Goal: Information Seeking & Learning: Understand process/instructions

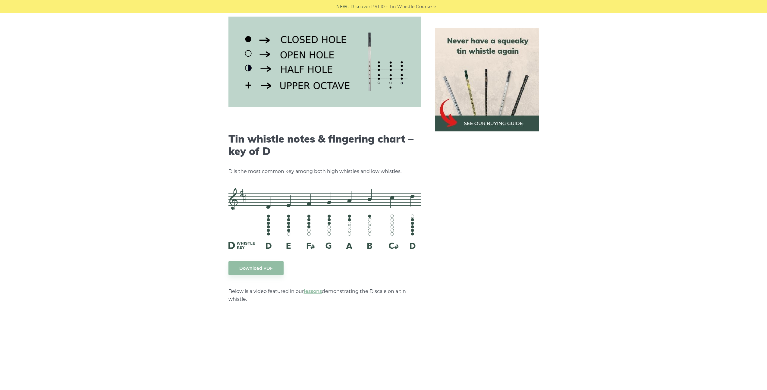
scroll to position [830, 0]
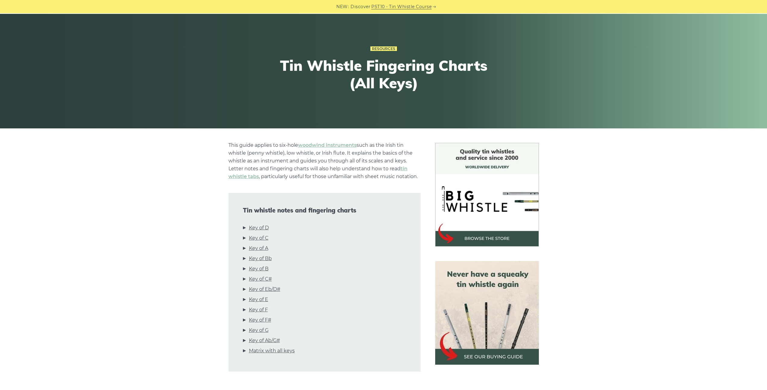
scroll to position [117, 0]
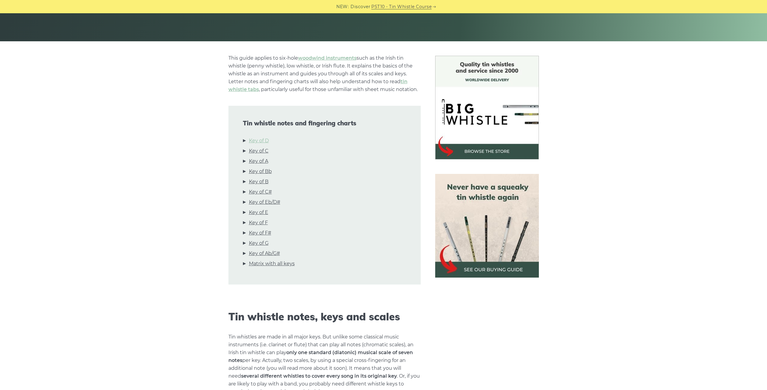
click at [257, 140] on link "Key of D" at bounding box center [259, 141] width 20 height 8
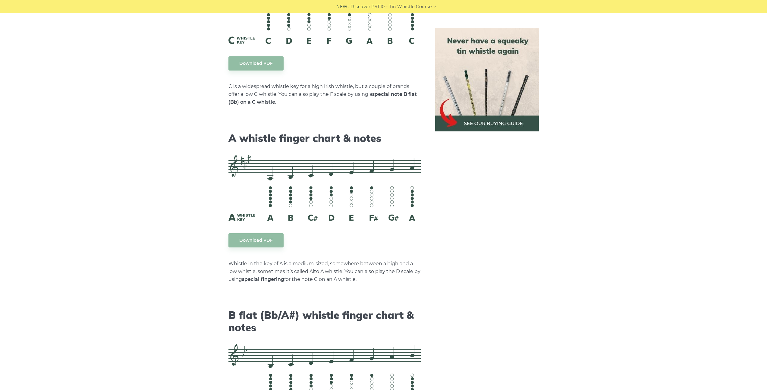
scroll to position [1603, 0]
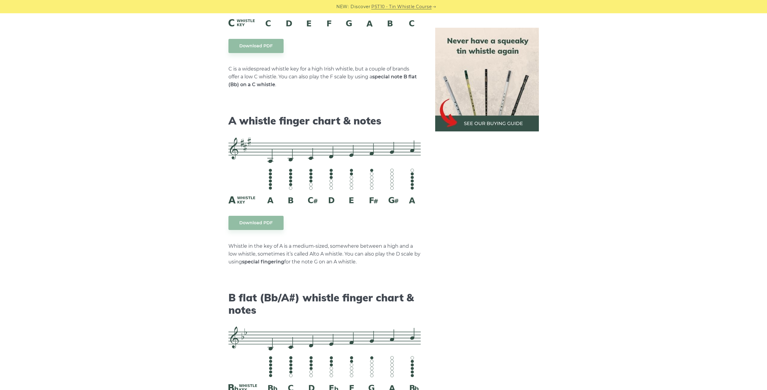
click at [160, 232] on div "This guide applies to six-hole woodwind instruments such as the Irish tin whist…" at bounding box center [383, 243] width 767 height 3346
click at [150, 201] on div "This guide applies to six-hole woodwind instruments such as the Irish tin whist…" at bounding box center [383, 243] width 767 height 3346
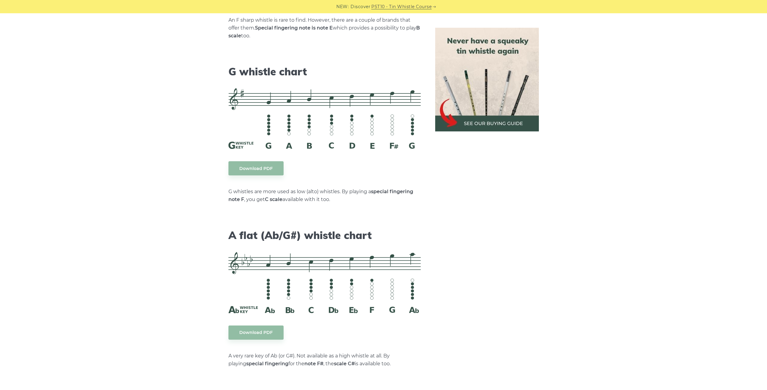
scroll to position [3148, 0]
